Goal: Browse casually

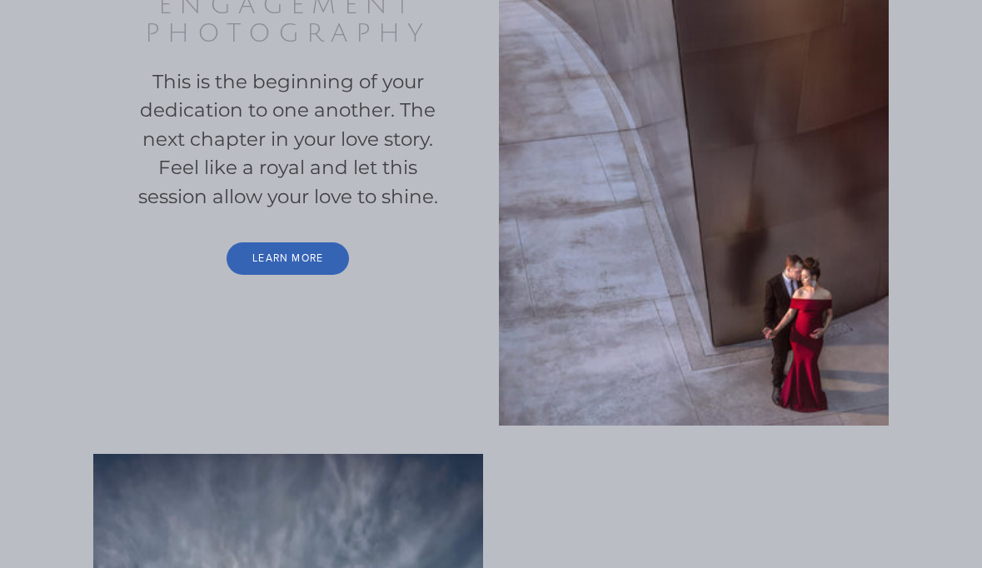
scroll to position [1366, 0]
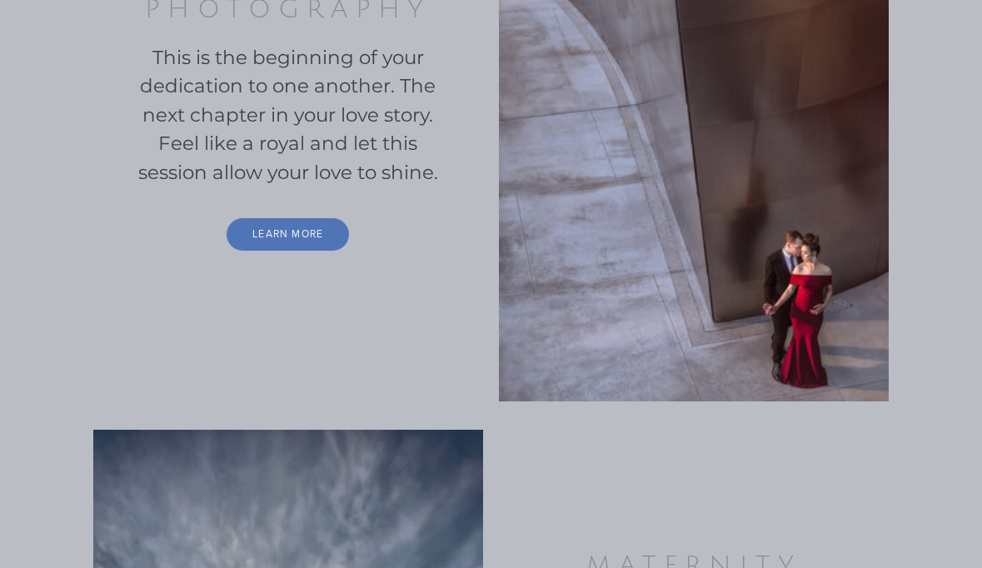
click at [320, 251] on link "Learn More" at bounding box center [287, 234] width 122 height 32
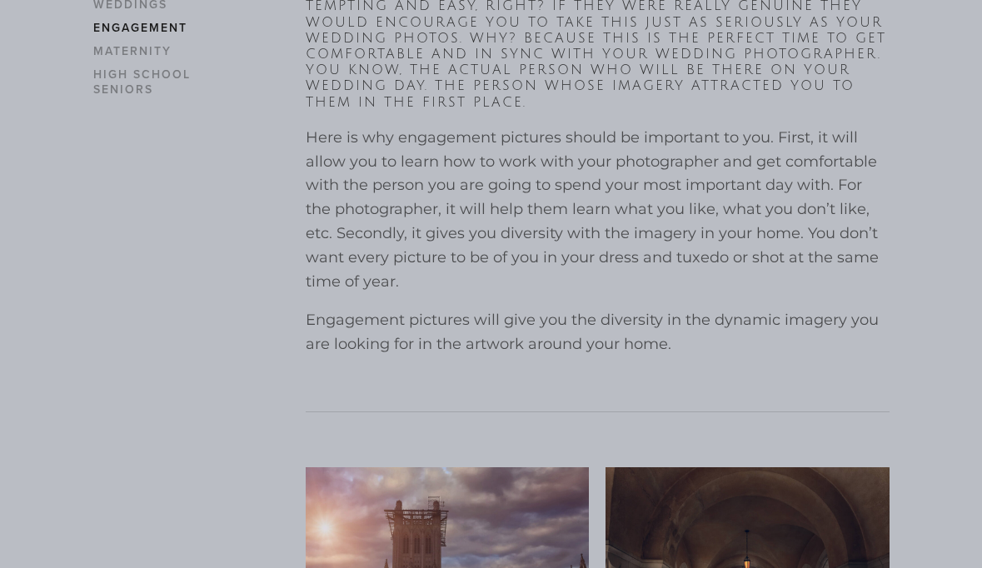
scroll to position [421, 0]
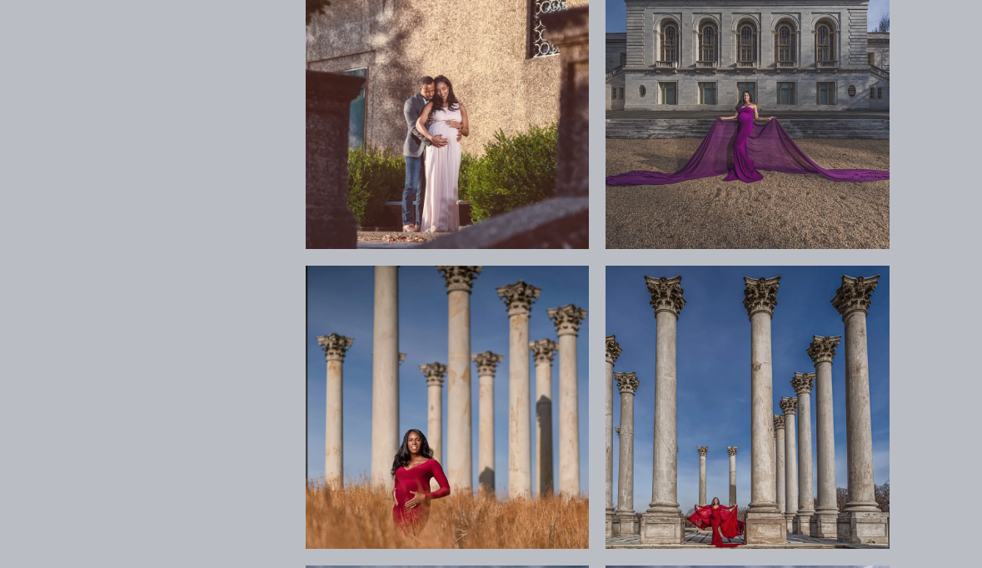
scroll to position [2977, 0]
